Goal: Find specific page/section: Find specific page/section

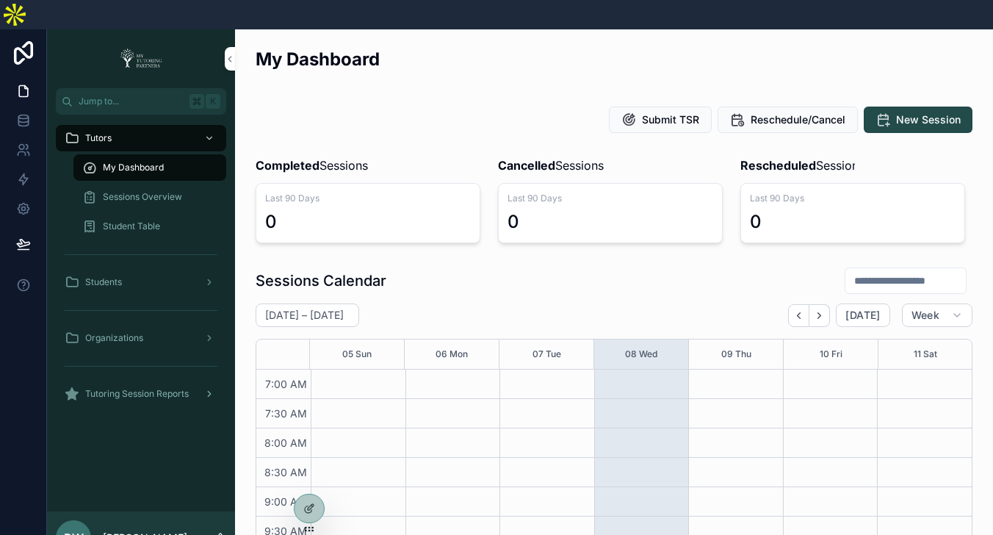
scroll to position [411, 0]
click at [134, 380] on div "Tutors My Dashboard Sessions Overview Student Table Students Organizations Tuto…" at bounding box center [141, 270] width 188 height 311
click at [145, 379] on div "Tutoring Session Reports" at bounding box center [141, 393] width 188 height 29
click at [163, 382] on div "Tutoring Session Reports" at bounding box center [141, 393] width 153 height 23
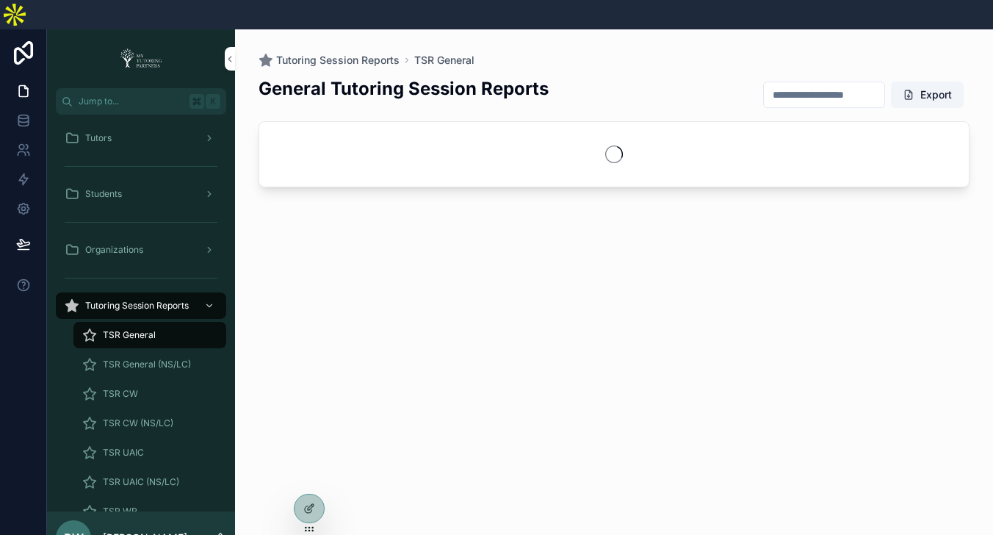
scroll to position [62, 0]
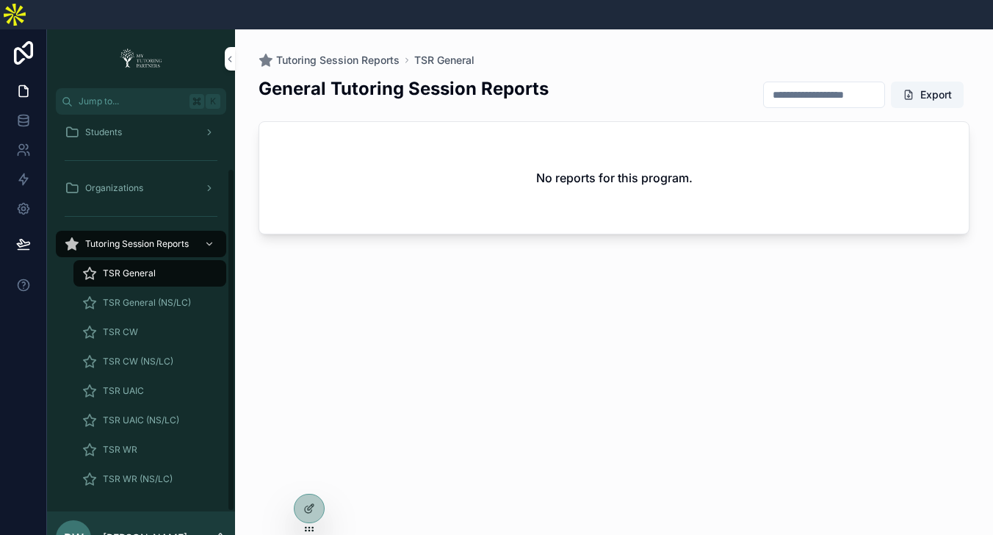
click at [148, 473] on span "TSR WR (NS/LC)" at bounding box center [138, 479] width 70 height 12
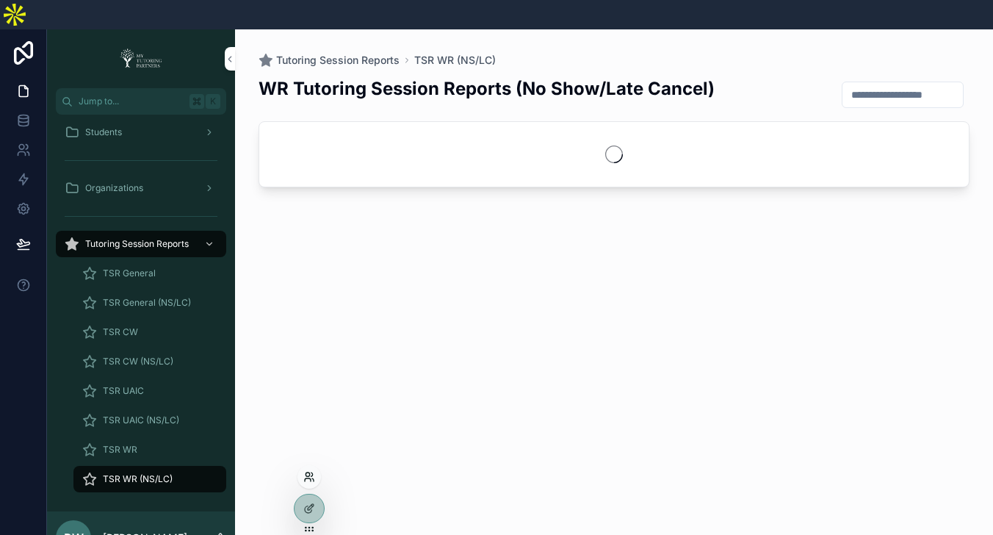
click at [309, 480] on icon at bounding box center [309, 477] width 12 height 12
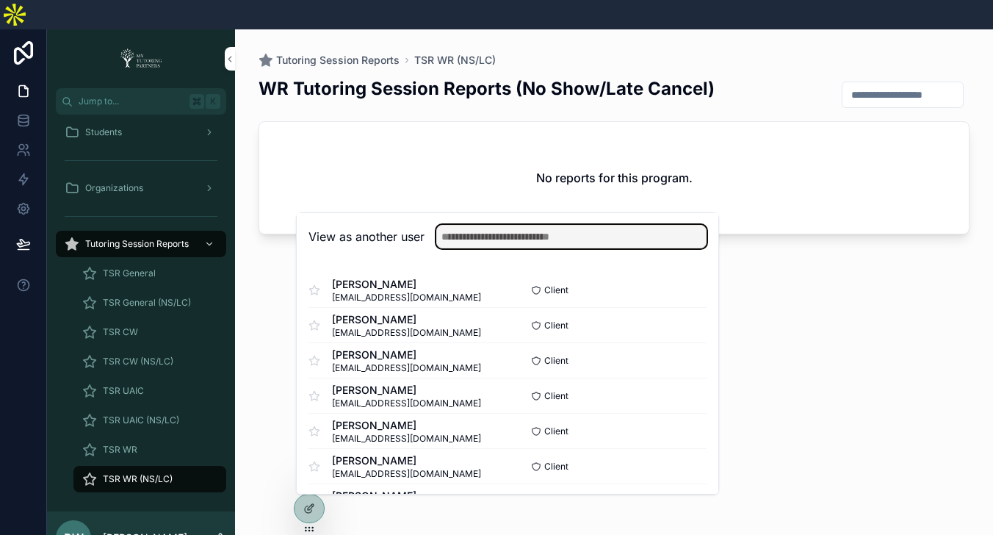
click at [611, 225] on input "text" at bounding box center [571, 236] width 270 height 23
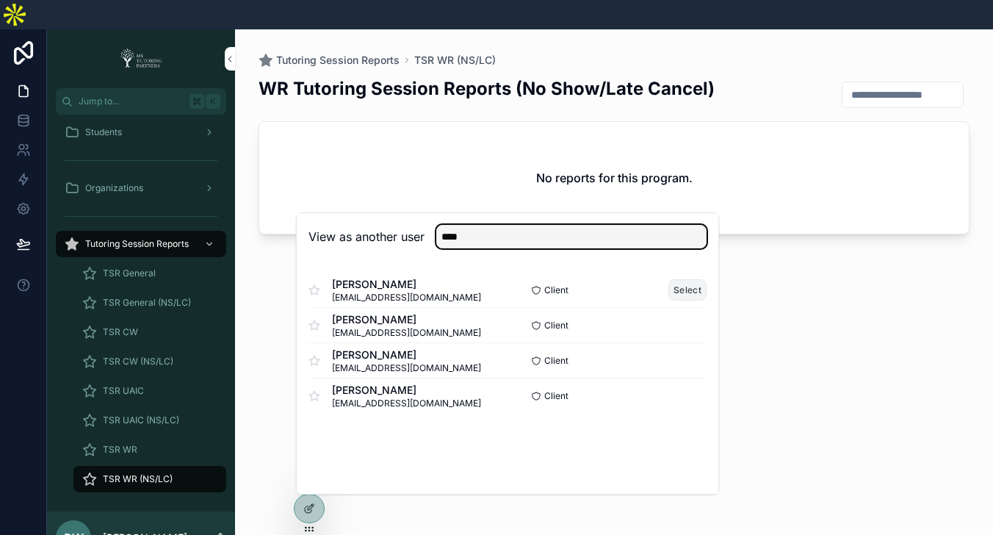
type input "****"
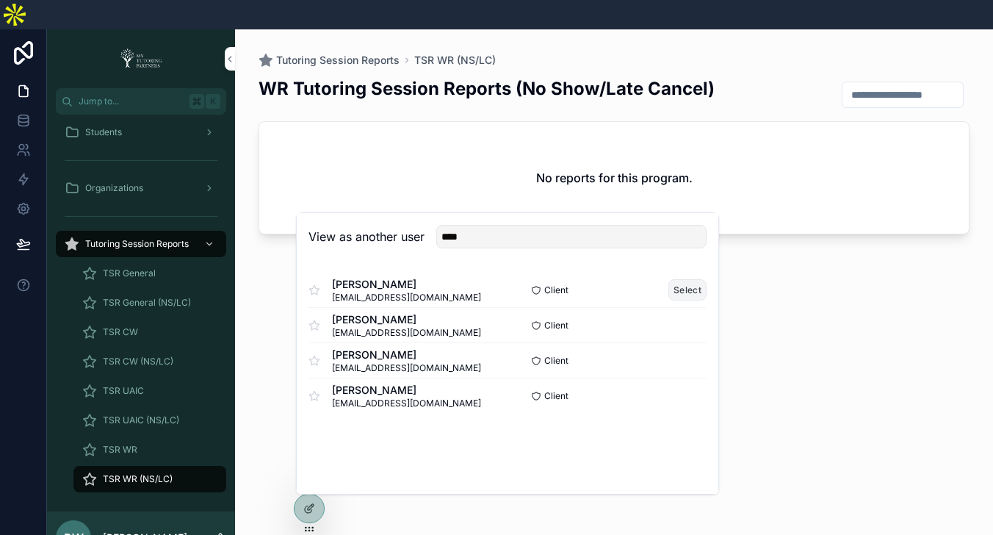
click at [687, 279] on button "Select" at bounding box center [687, 289] width 38 height 21
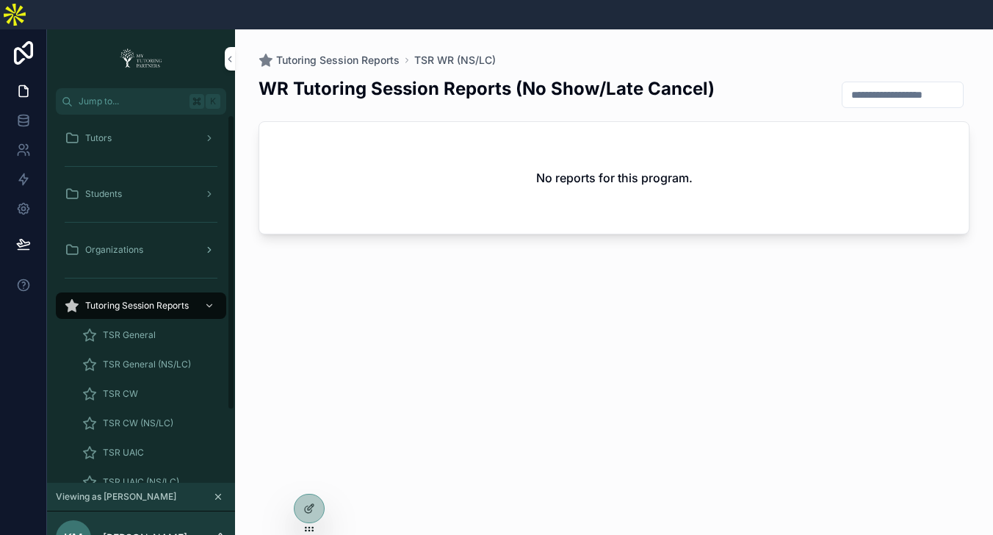
click at [147, 238] on div "Organizations" at bounding box center [141, 249] width 153 height 23
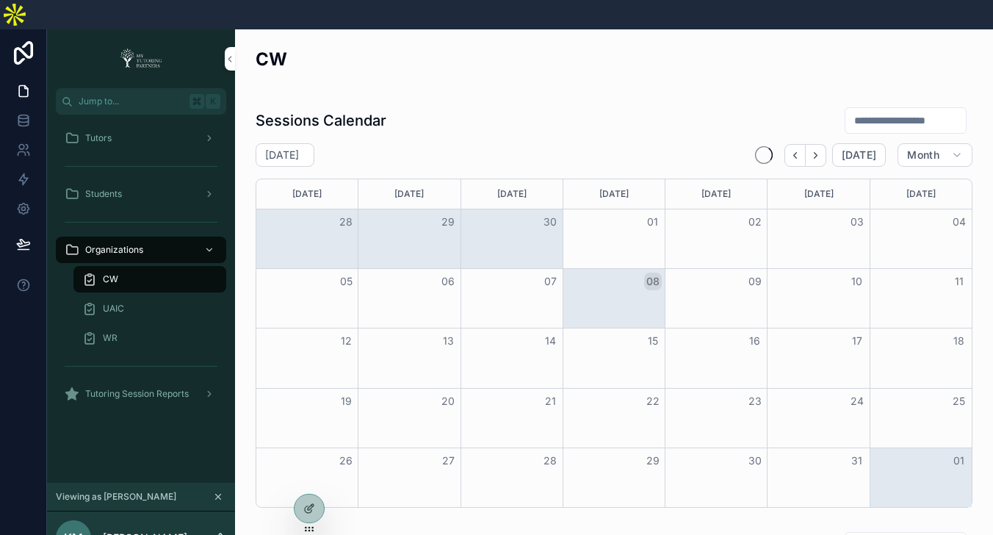
click at [167, 326] on div "WR" at bounding box center [149, 337] width 135 height 23
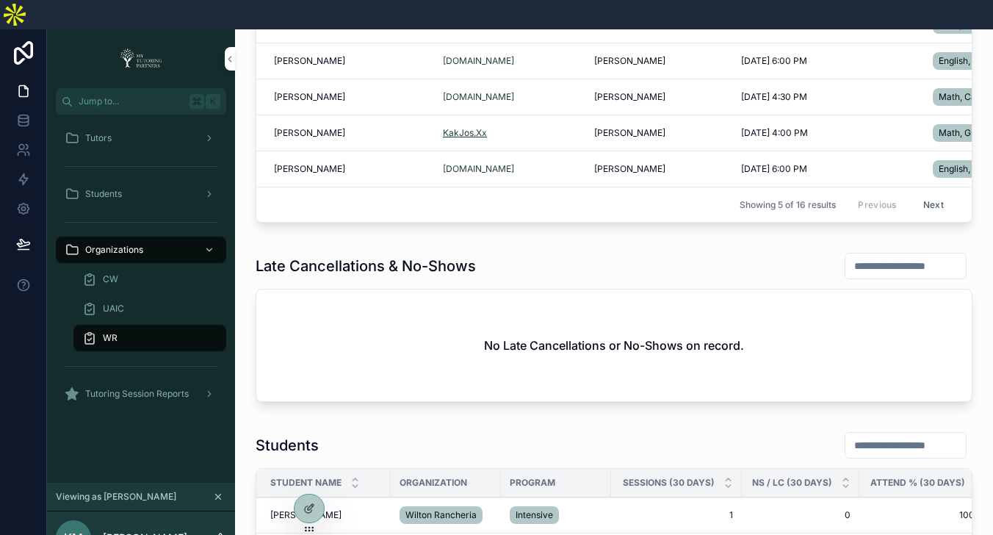
scroll to position [917, 0]
